Goal: Navigation & Orientation: Find specific page/section

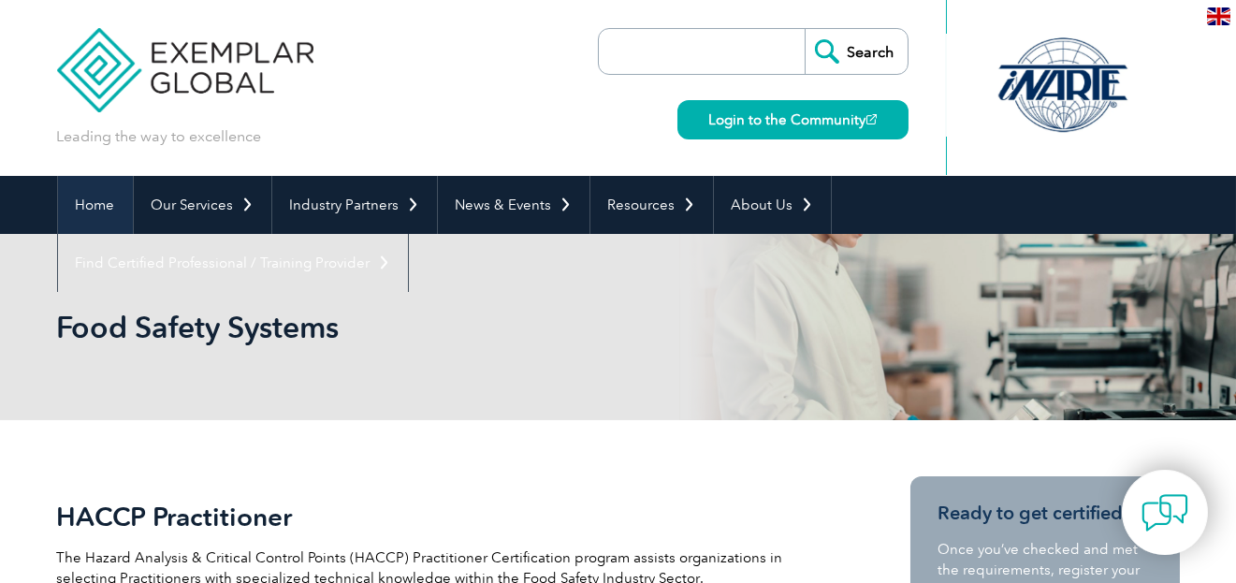
click at [83, 194] on link "Home" at bounding box center [95, 205] width 75 height 58
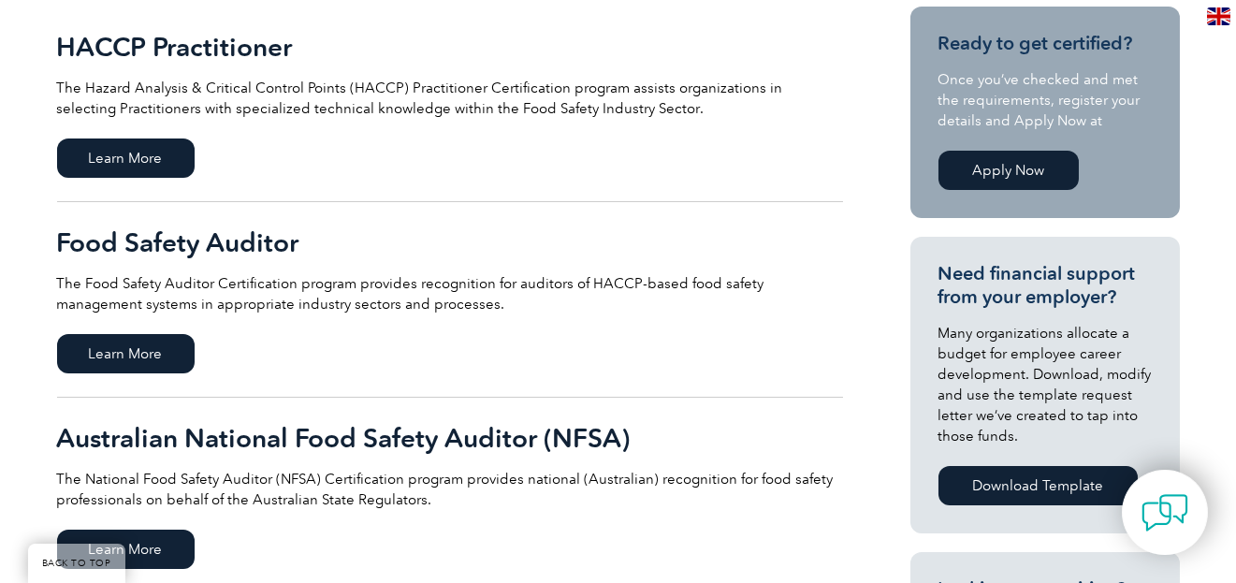
scroll to position [498, 0]
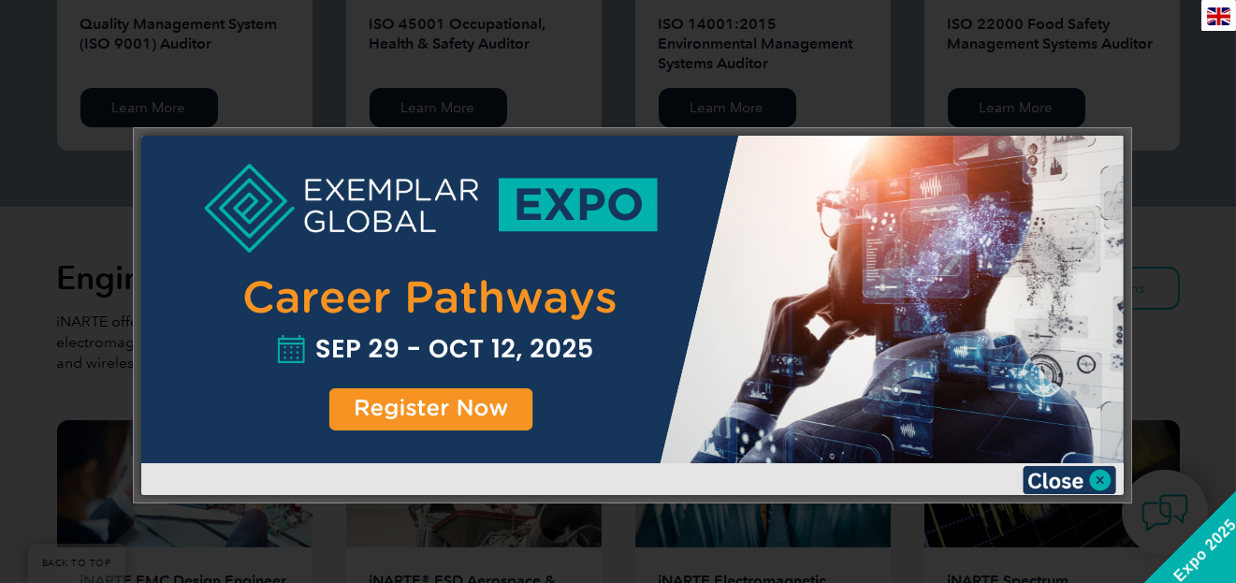
scroll to position [2167, 0]
click at [1042, 485] on img at bounding box center [1069, 480] width 94 height 28
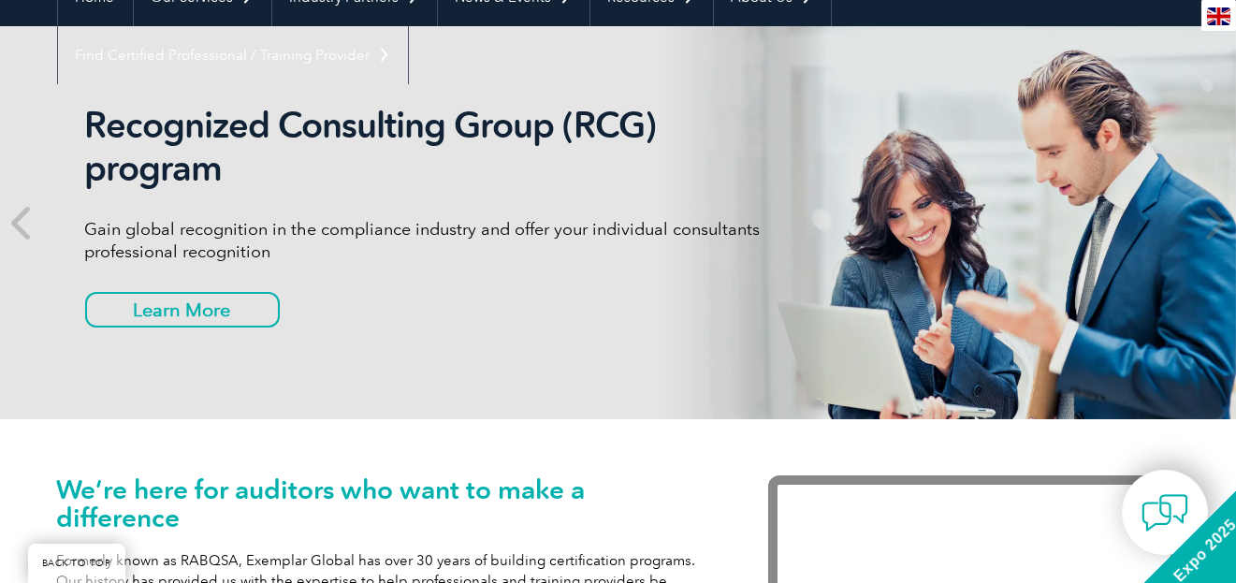
scroll to position [0, 0]
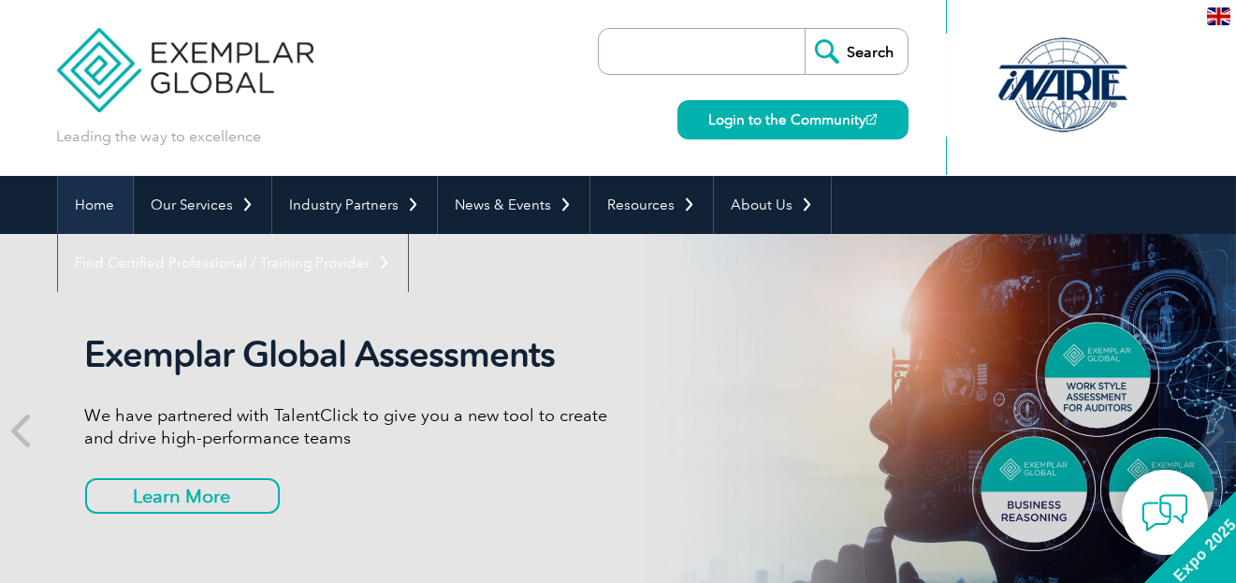
click at [112, 205] on link "Home" at bounding box center [95, 205] width 75 height 58
click at [181, 173] on div "Leading the way to excellence Search" at bounding box center [618, 88] width 1122 height 176
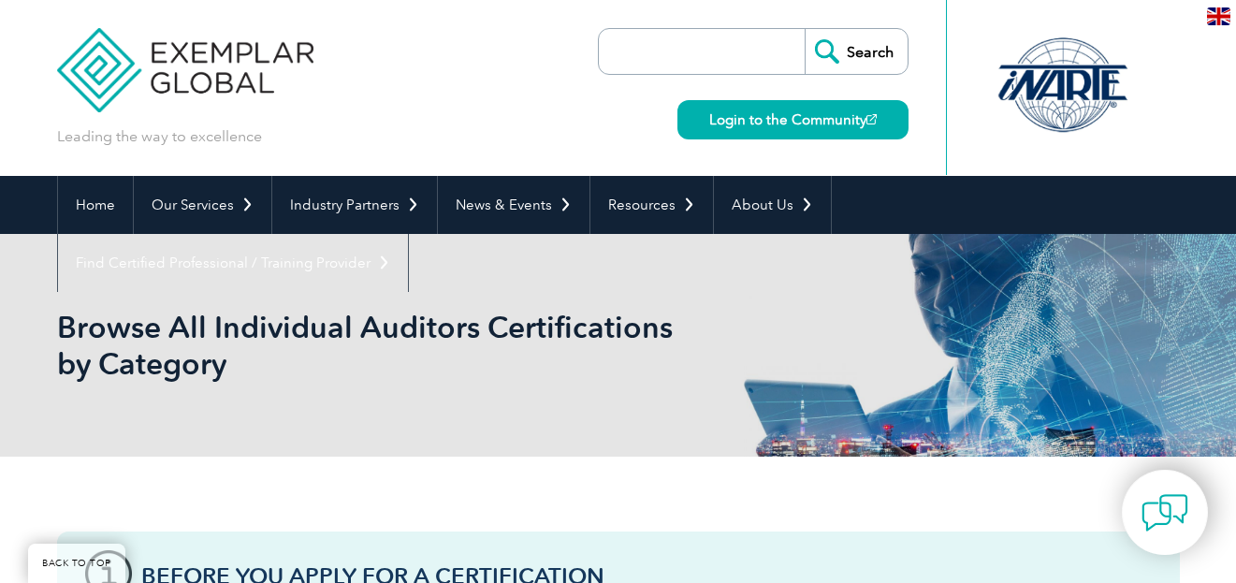
scroll to position [780, 0]
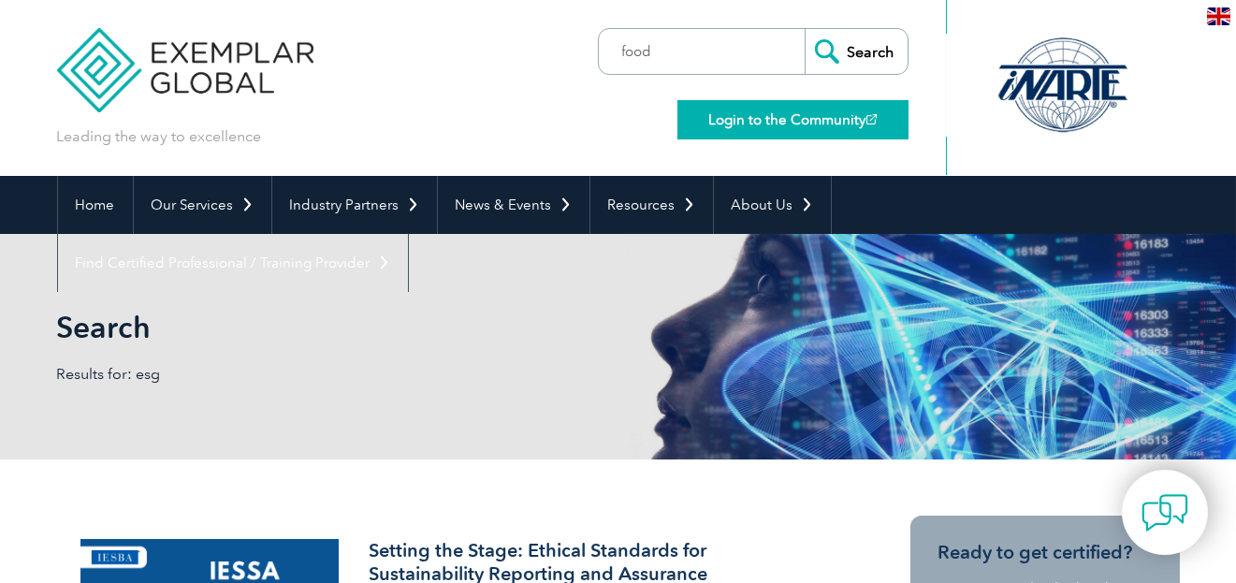
click at [807, 137] on link "Login to the Community" at bounding box center [792, 119] width 231 height 39
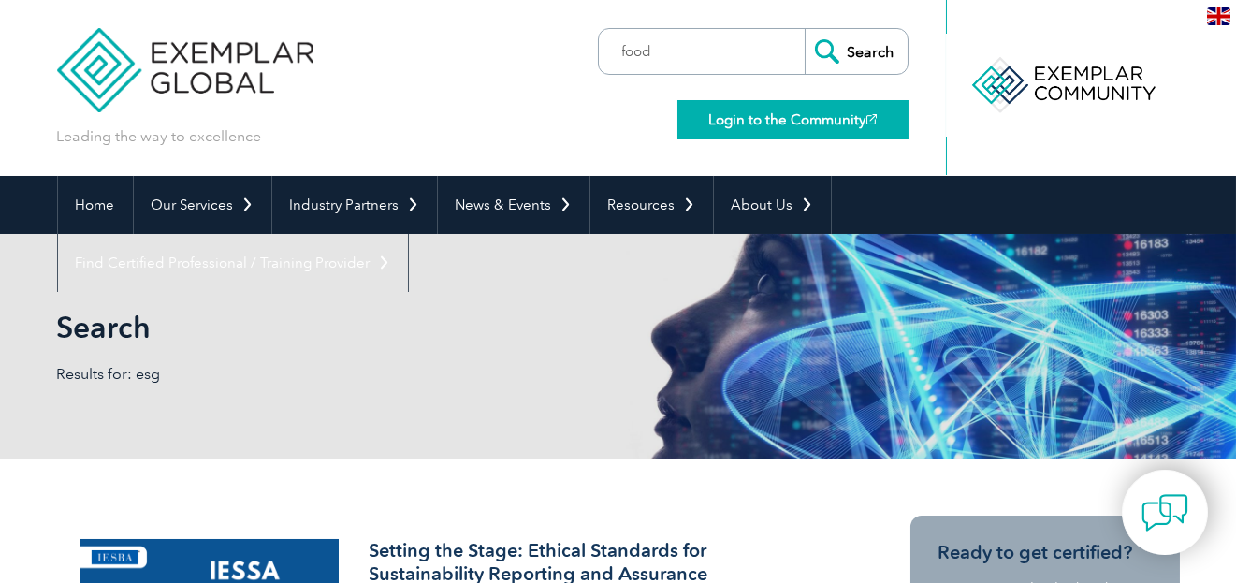
click at [765, 131] on link "Login to the Community" at bounding box center [792, 119] width 231 height 39
